Goal: Task Accomplishment & Management: Complete application form

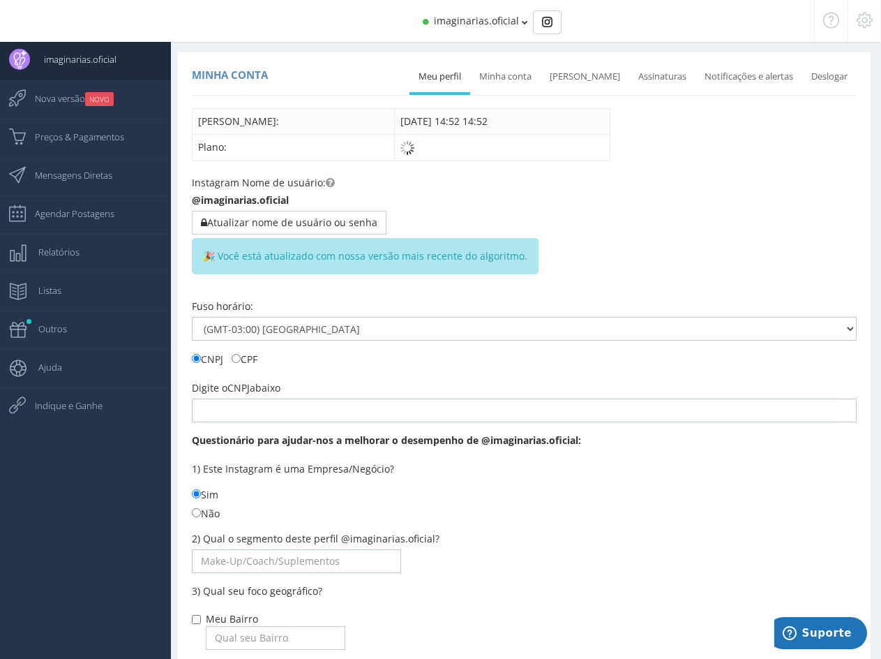
click at [452, 22] on span "imaginarias.oficial" at bounding box center [476, 20] width 85 height 13
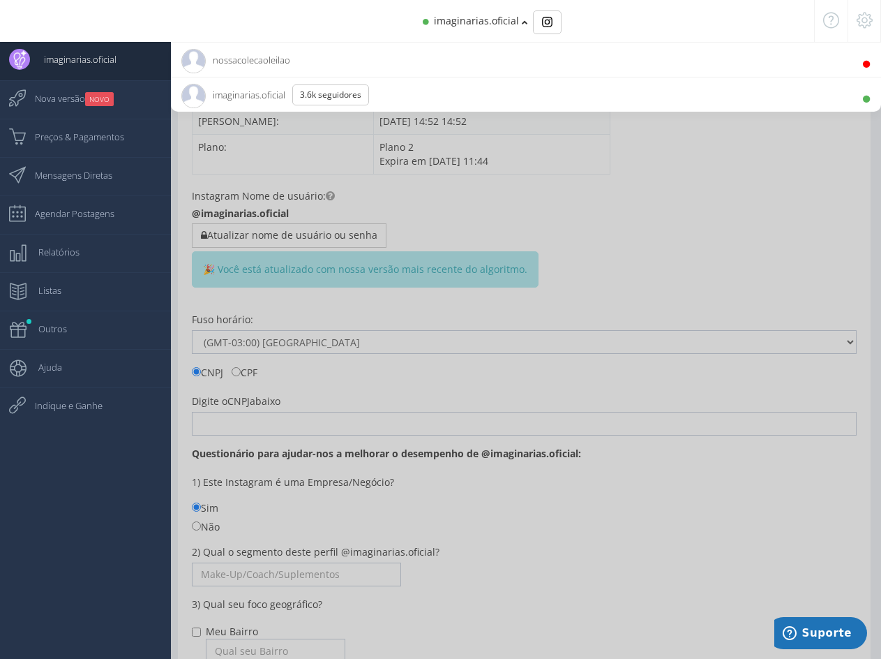
click at [255, 64] on span "nossacolecaoleilao 980 Seguidores" at bounding box center [235, 60] width 109 height 35
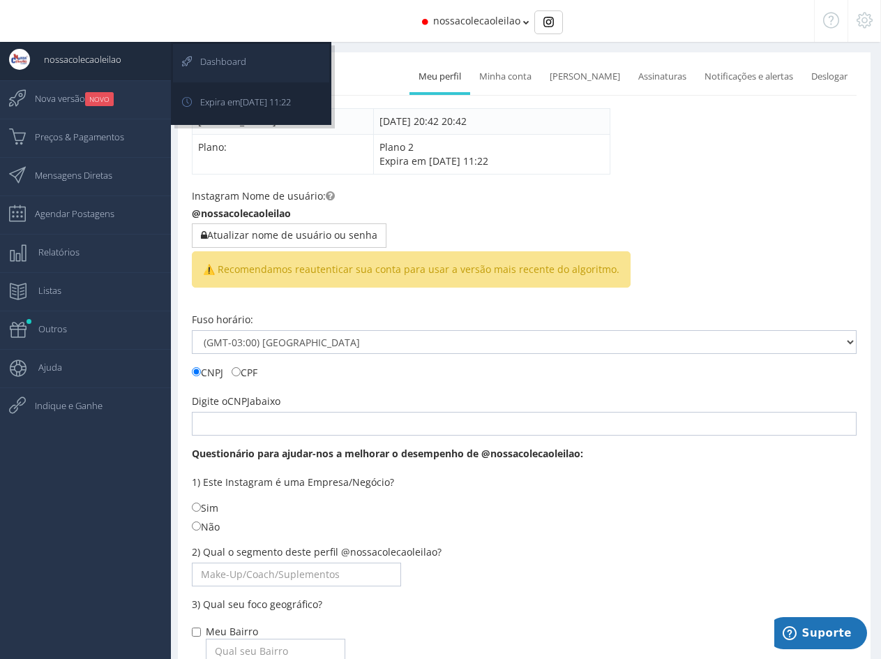
click at [209, 58] on span "Dashboard" at bounding box center [216, 61] width 60 height 35
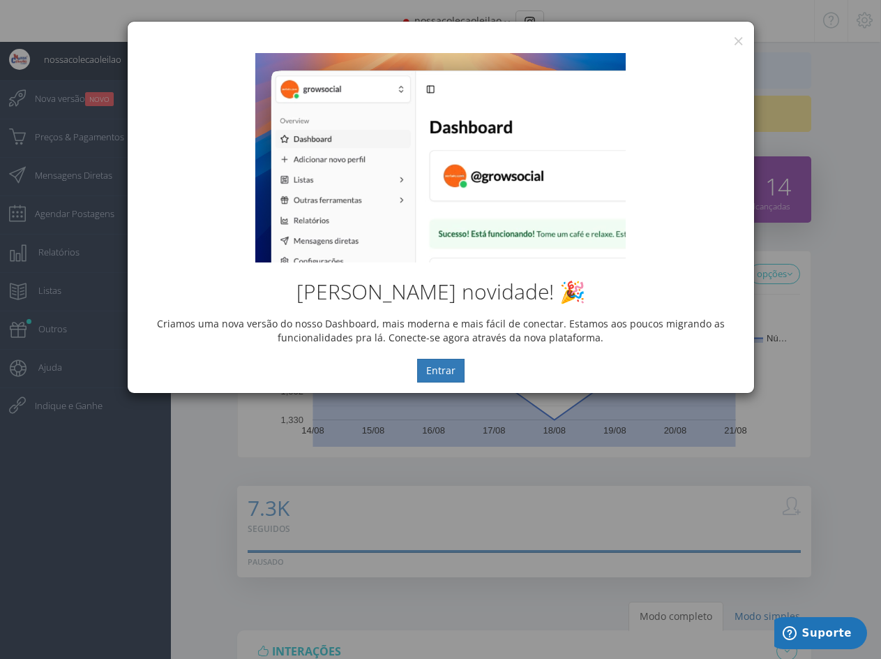
click at [740, 43] on div "[PERSON_NAME] novidade! 🎉 Criamos uma nova versão do nosso Dashboard, mais mode…" at bounding box center [441, 218] width 627 height 350
click at [739, 39] on button "×" at bounding box center [738, 40] width 10 height 19
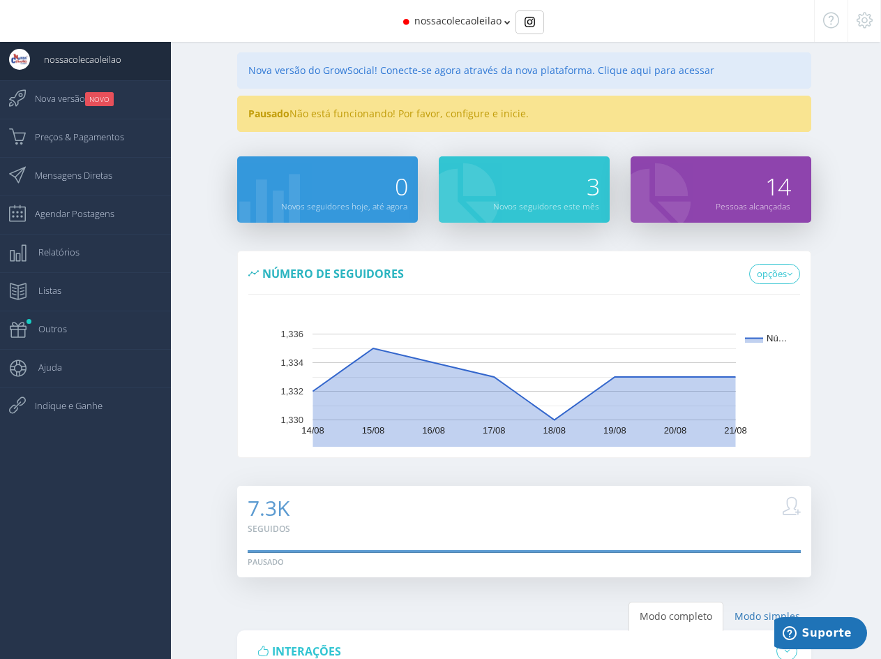
click at [415, 121] on div "Pausado Não está funcionando! Por favor, configure e inicie." at bounding box center [524, 114] width 574 height 36
click at [449, 112] on div "Pausado Não está funcionando! Por favor, configure e inicie." at bounding box center [524, 114] width 574 height 36
click at [493, 117] on div "Pausado Não está funcionando! Por favor, configure e inicie." at bounding box center [524, 114] width 574 height 36
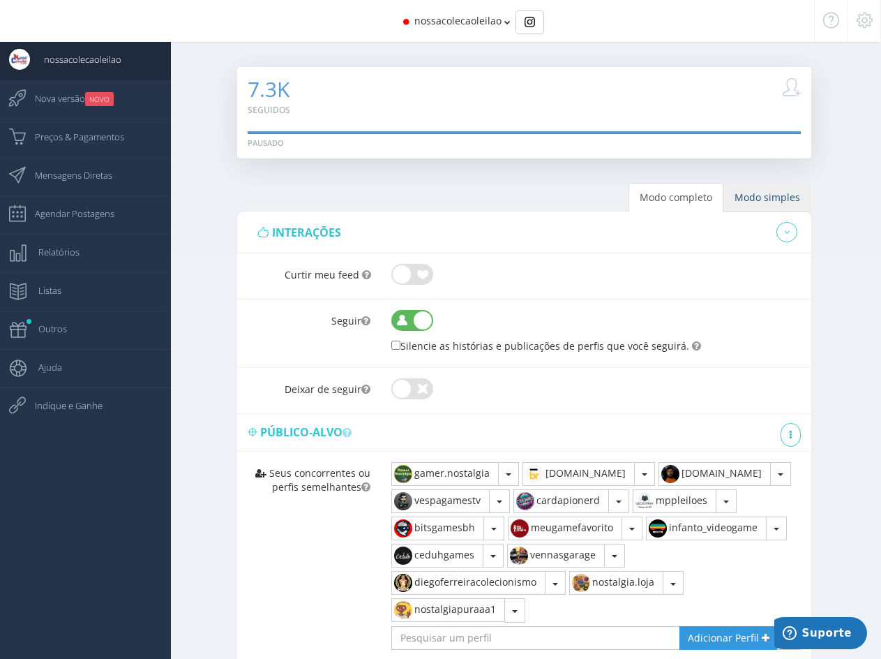
click at [760, 192] on link "Modo simples" at bounding box center [768, 197] width 88 height 29
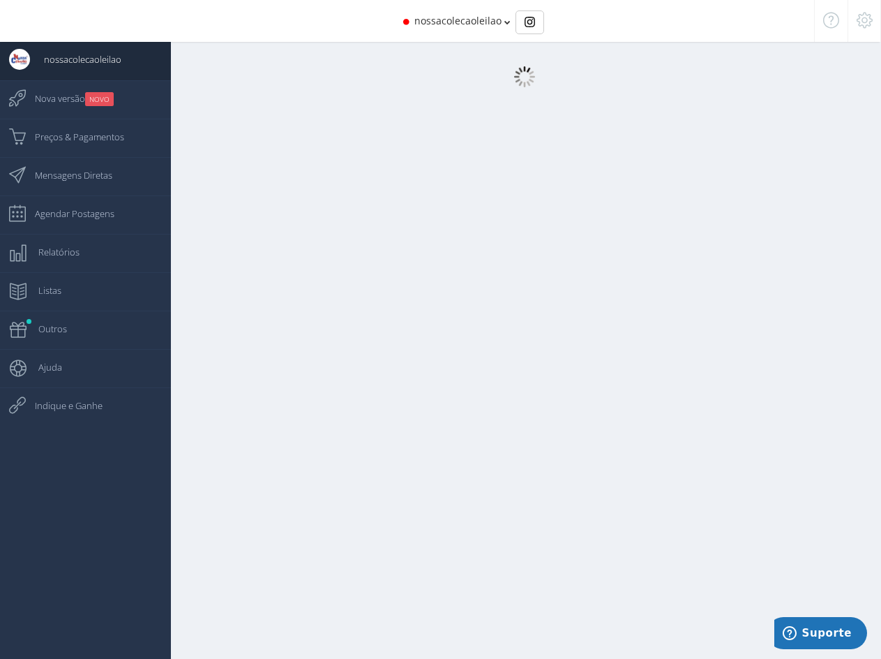
scroll to position [14, 0]
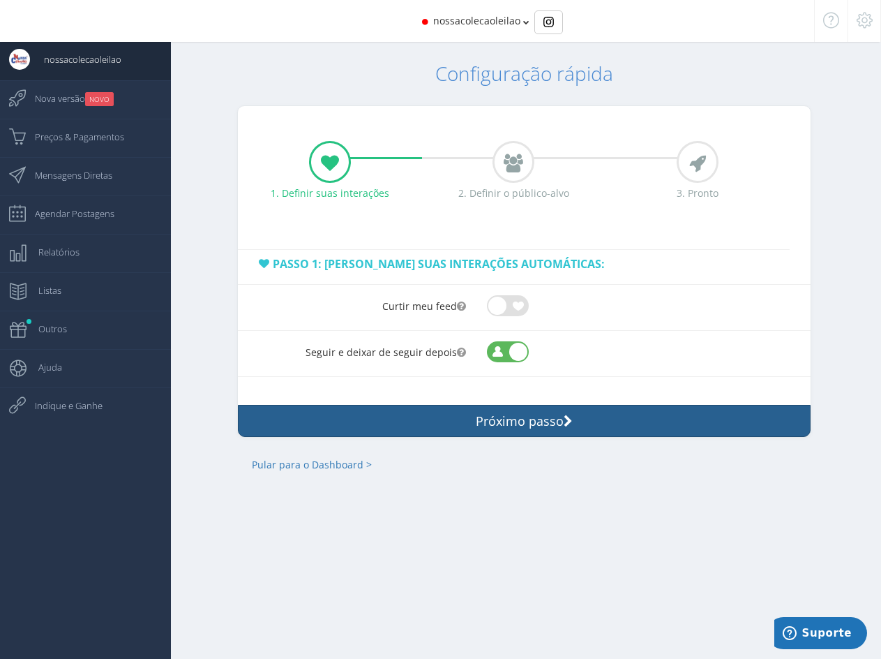
click at [520, 419] on button "Próximo passo" at bounding box center [524, 421] width 572 height 32
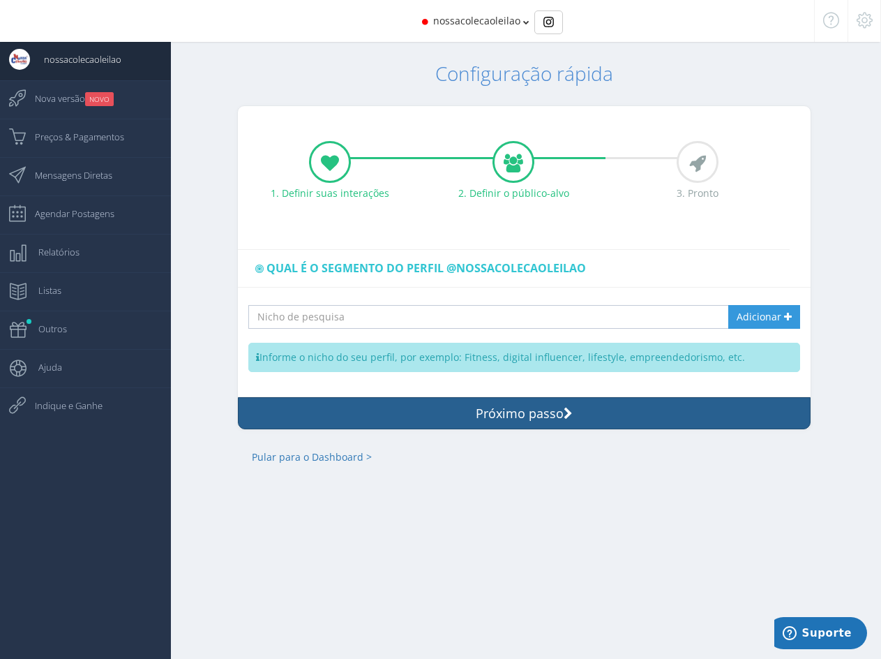
click at [520, 419] on button "Próximo passo" at bounding box center [524, 413] width 572 height 32
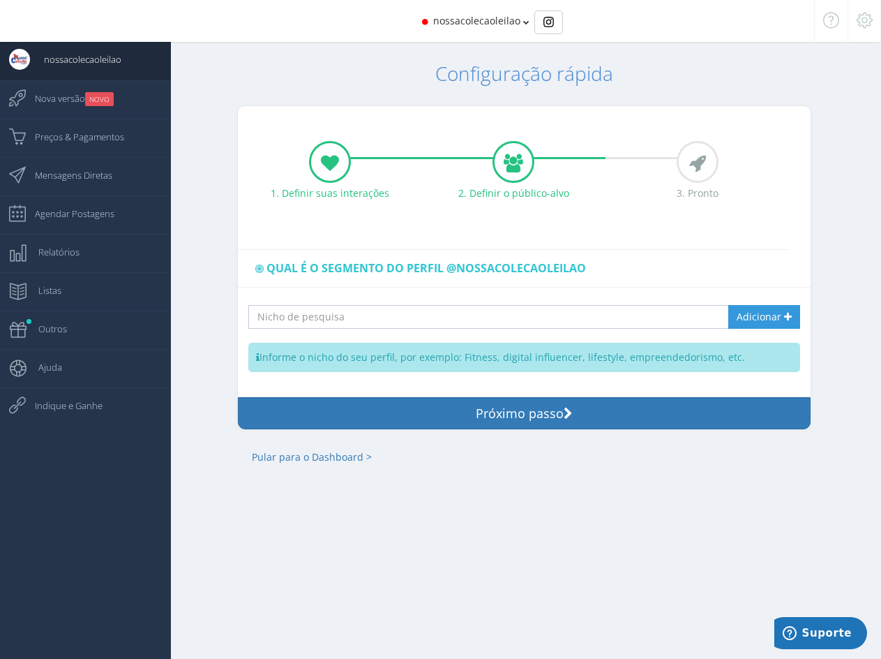
click at [640, 315] on input "text" at bounding box center [476, 317] width 456 height 24
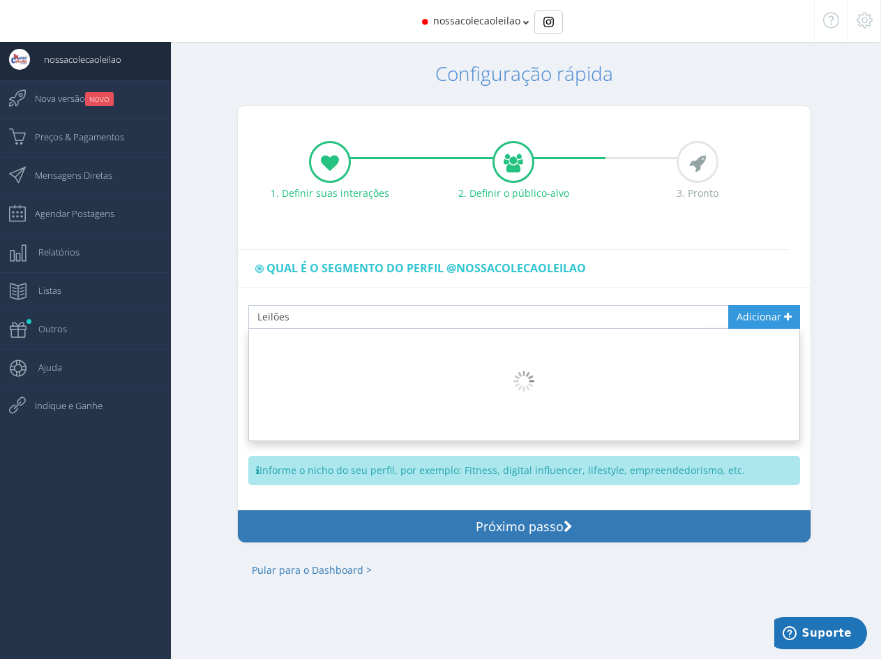
type input "Leilões"
click at [766, 317] on span "Adicionar" at bounding box center [759, 316] width 45 height 13
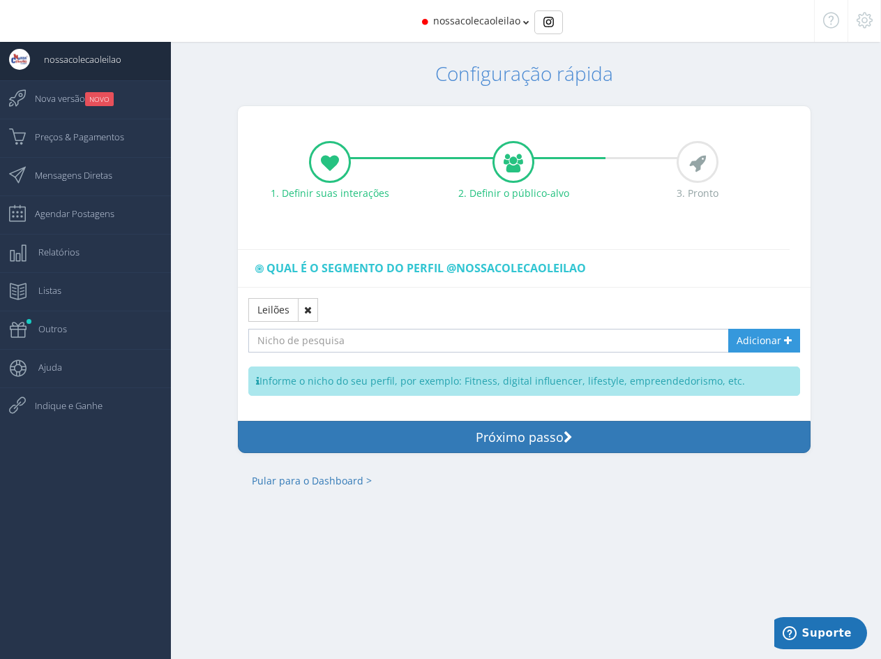
click at [357, 337] on input "text" at bounding box center [476, 341] width 456 height 24
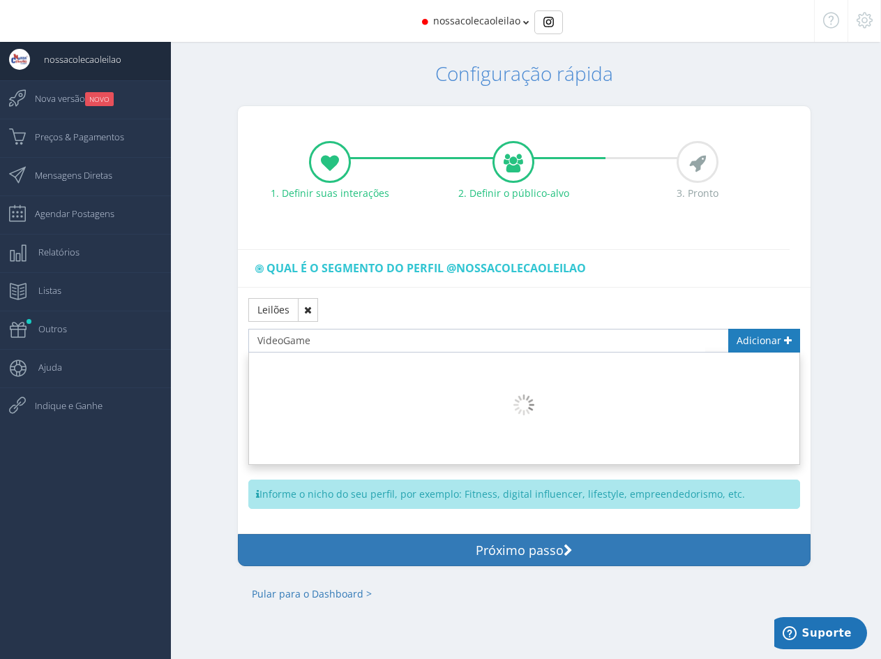
type input "VideoGame"
click at [751, 343] on span "Adicionar" at bounding box center [759, 339] width 45 height 13
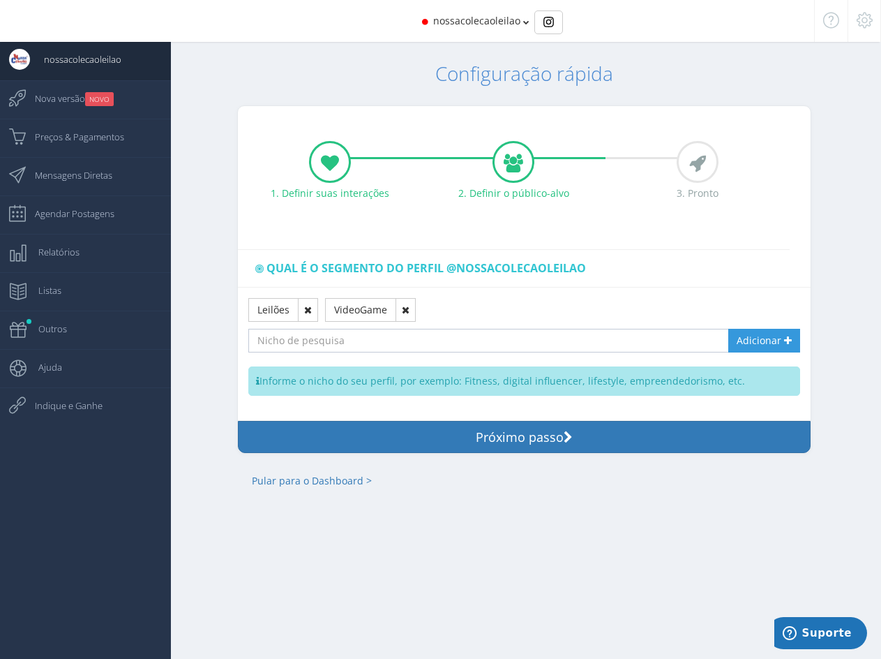
click at [397, 350] on input "text" at bounding box center [476, 341] width 456 height 24
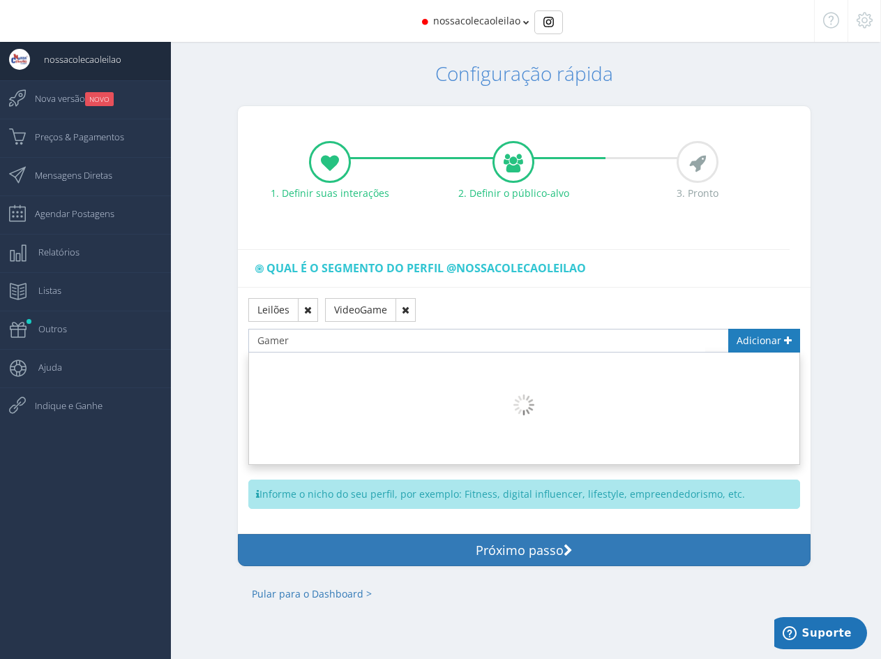
type input "Gamer"
click at [752, 335] on span "Adicionar" at bounding box center [759, 339] width 45 height 13
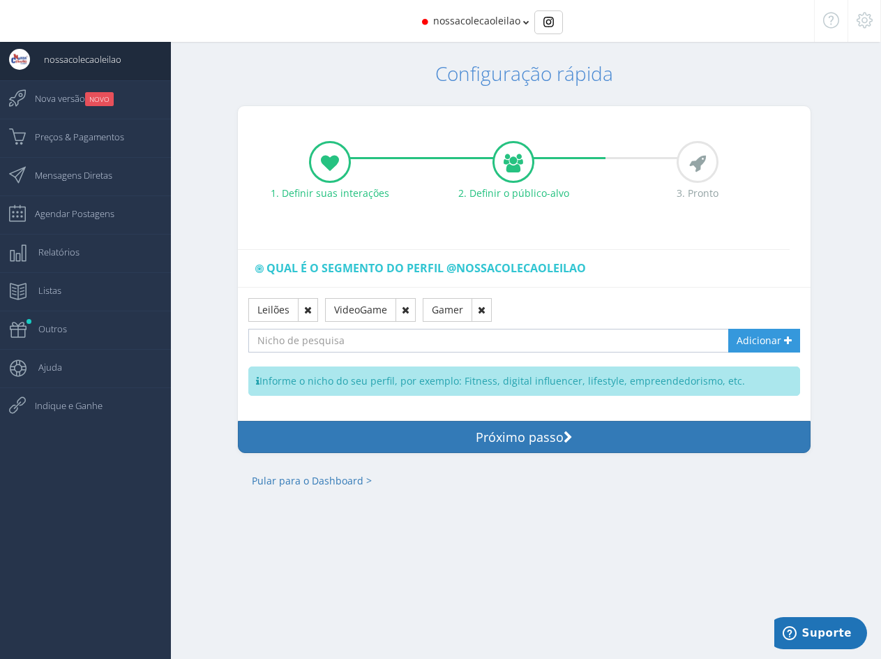
click at [432, 347] on input "text" at bounding box center [476, 341] width 456 height 24
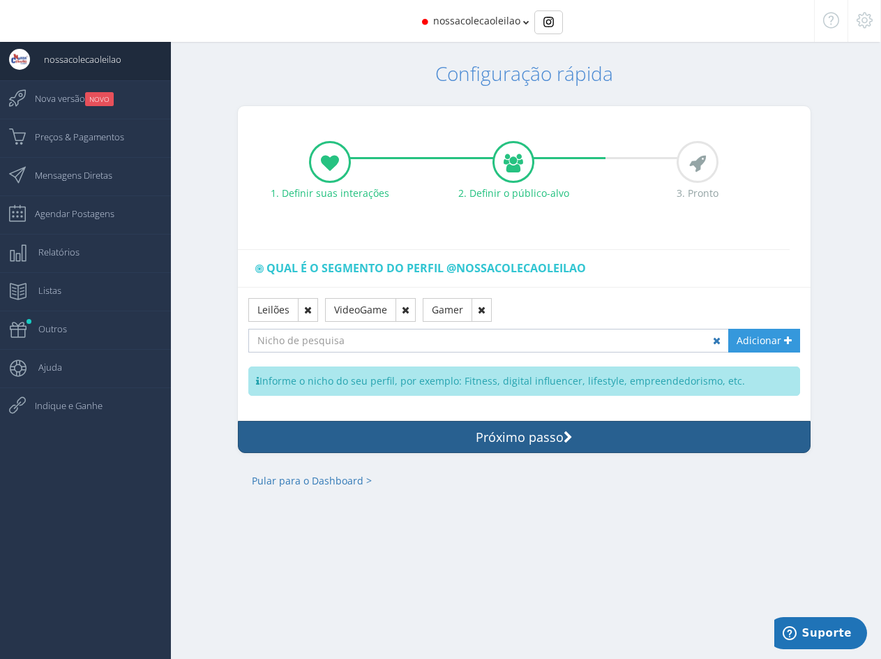
click at [514, 435] on button "Próximo passo" at bounding box center [524, 437] width 572 height 32
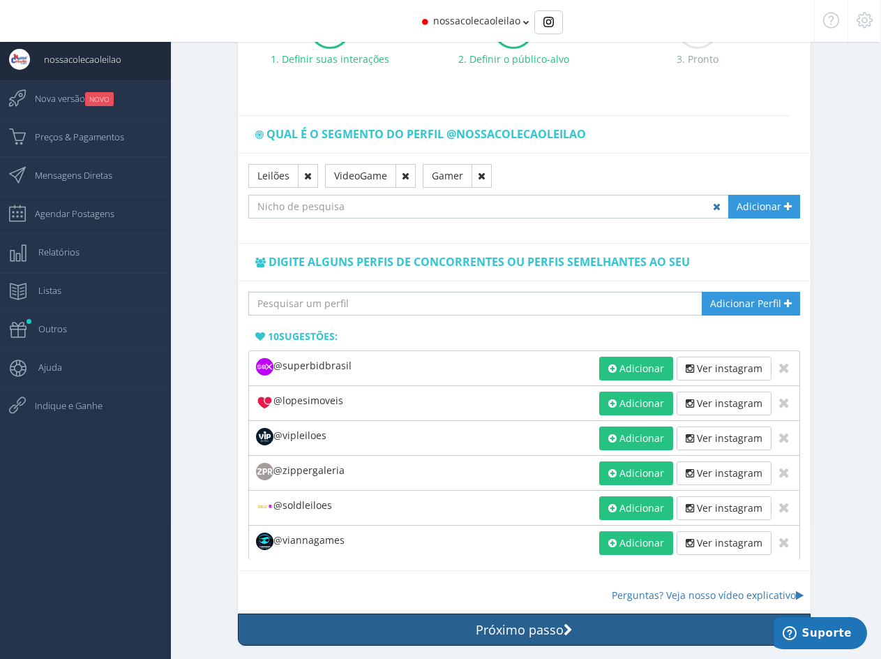
scroll to position [153, 0]
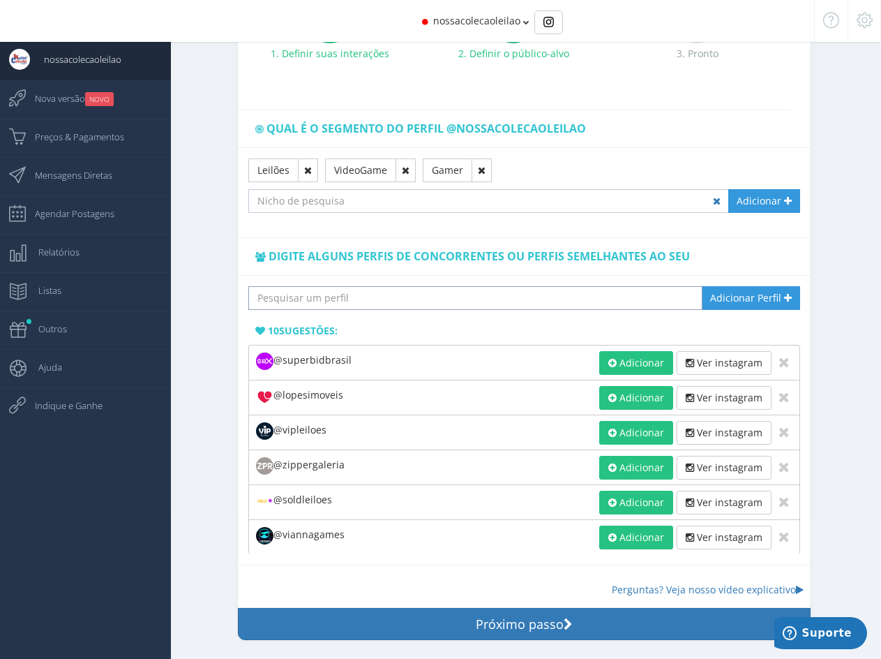
click at [430, 304] on input "text" at bounding box center [475, 298] width 454 height 24
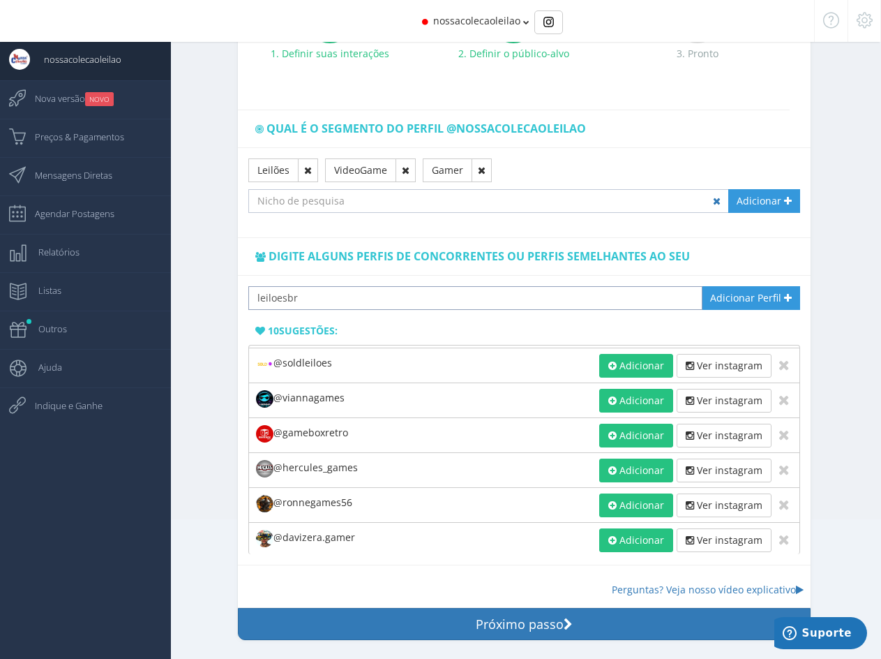
scroll to position [142, 0]
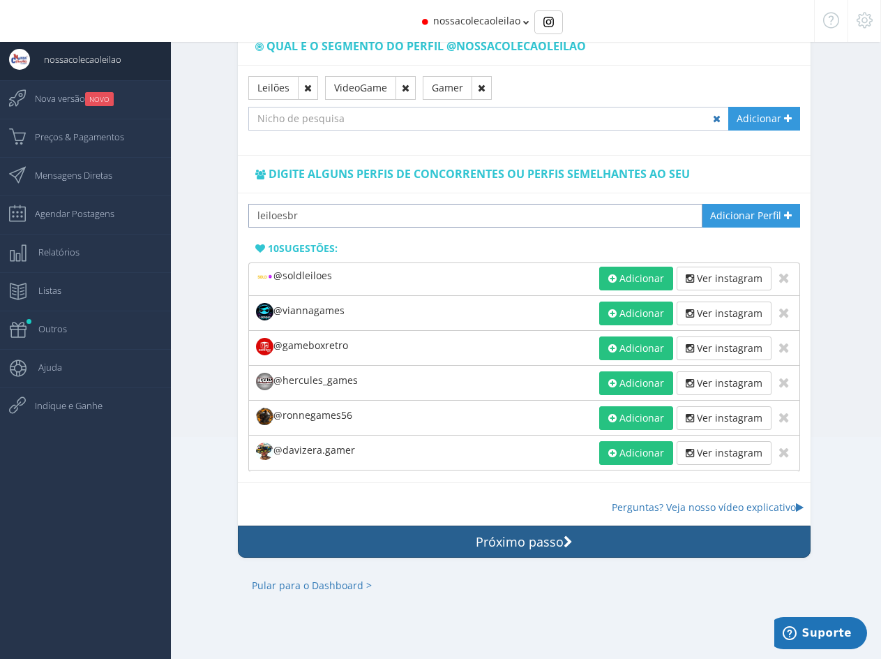
type input "leiloesbr"
click at [567, 549] on button "Próximo passo" at bounding box center [524, 541] width 572 height 32
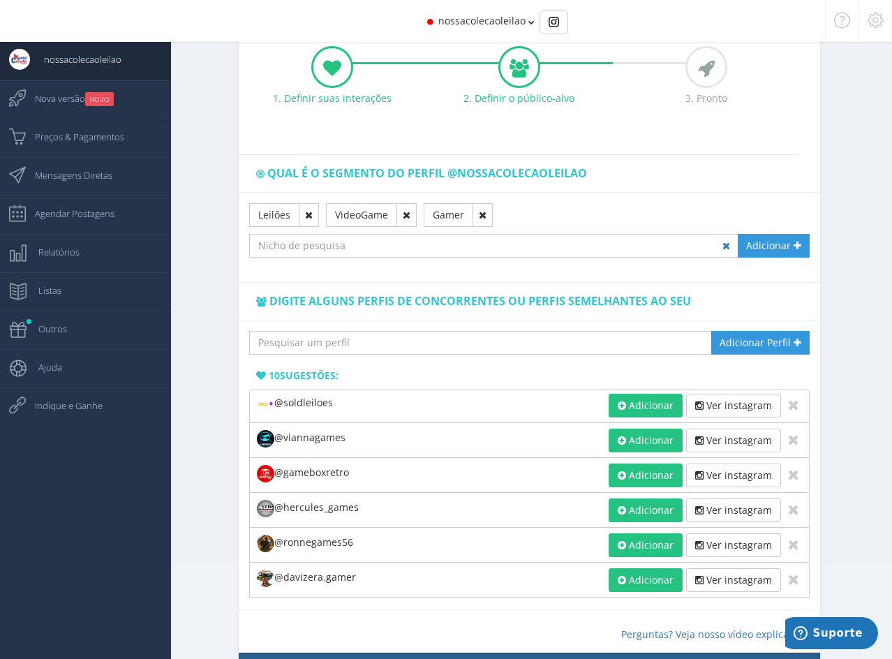
scroll to position [0, 0]
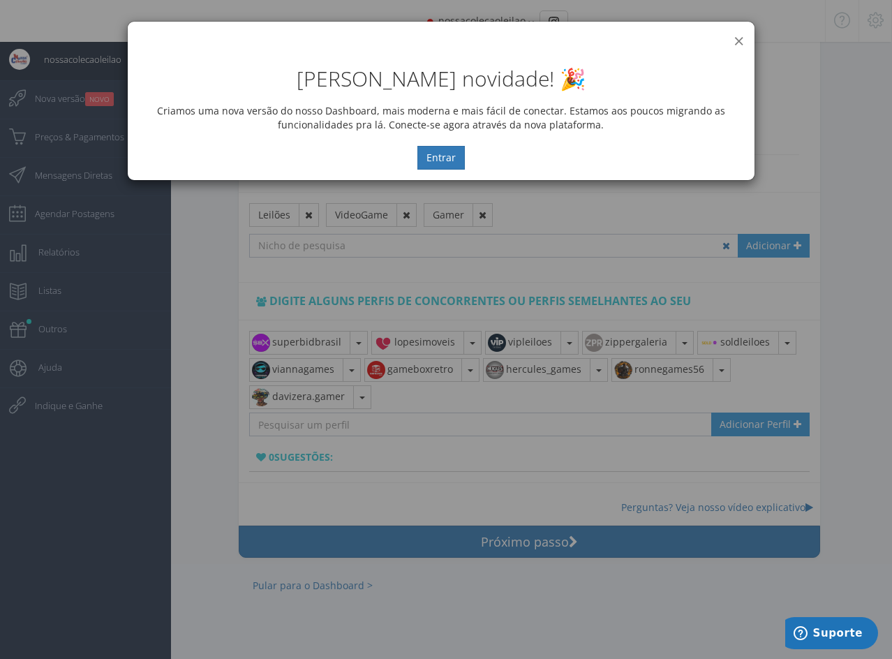
click at [737, 41] on button "×" at bounding box center [738, 40] width 10 height 19
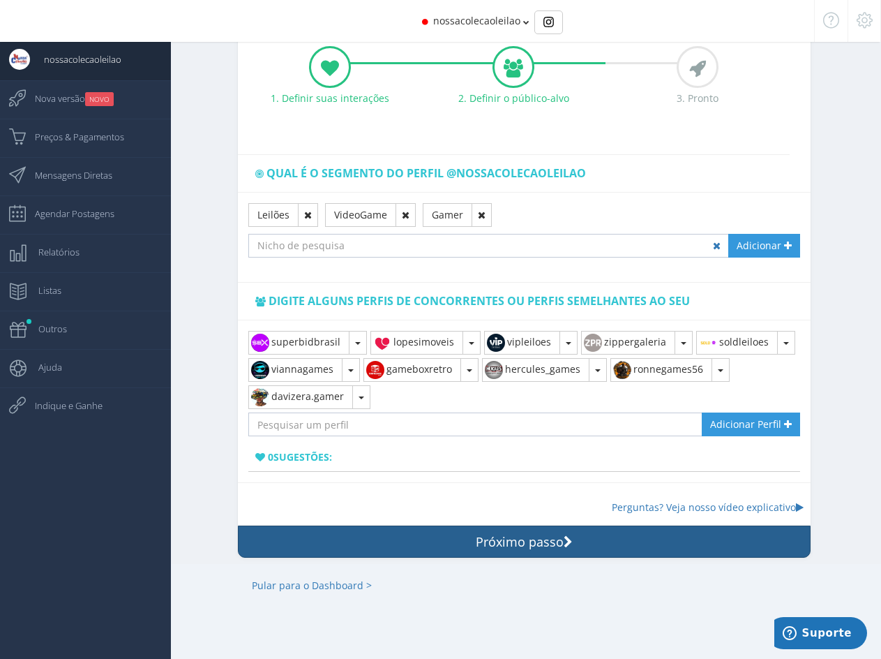
click at [563, 535] on button "Próximo passo" at bounding box center [524, 541] width 572 height 32
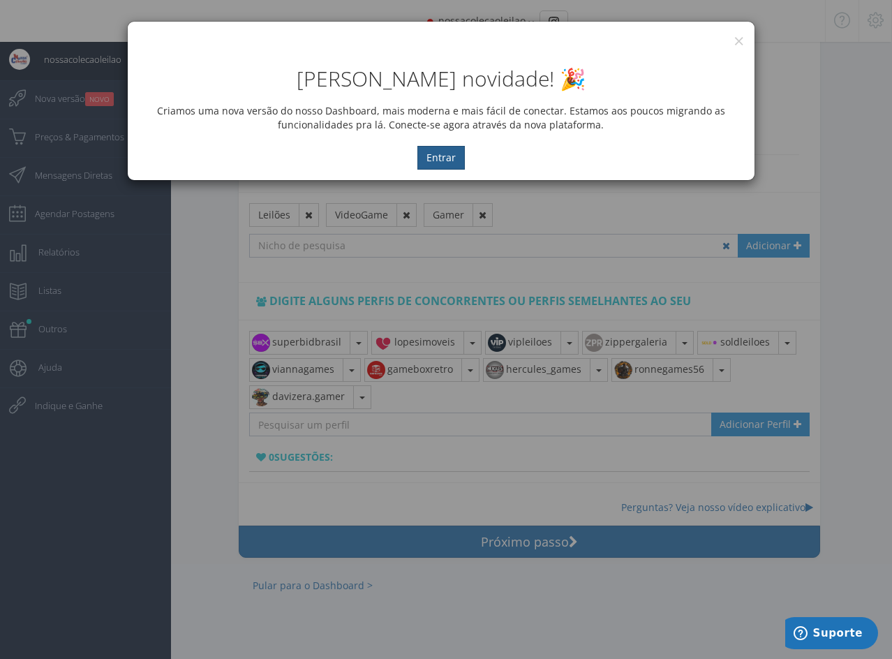
click at [449, 160] on button "Entrar" at bounding box center [440, 158] width 47 height 24
